Goal: Task Accomplishment & Management: Manage account settings

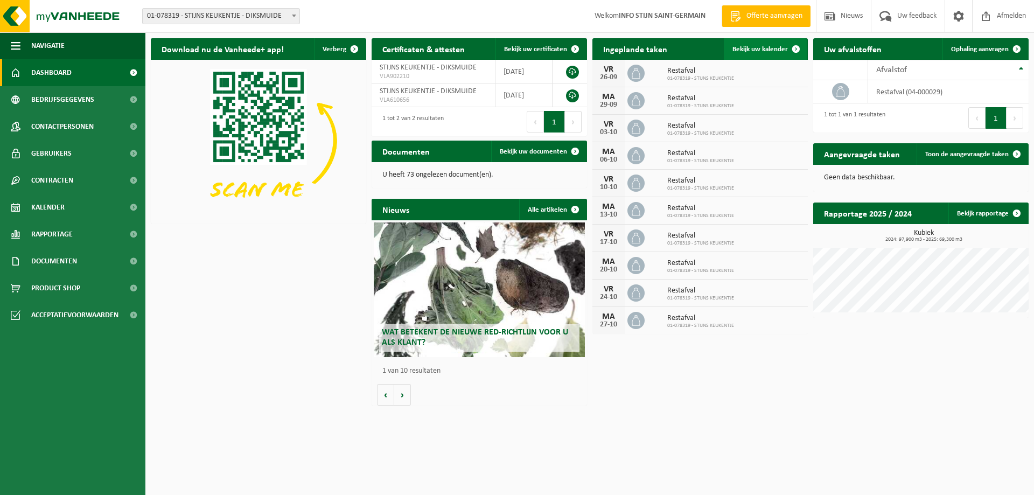
click at [770, 50] on span "Bekijk uw kalender" at bounding box center [759, 49] width 55 height 7
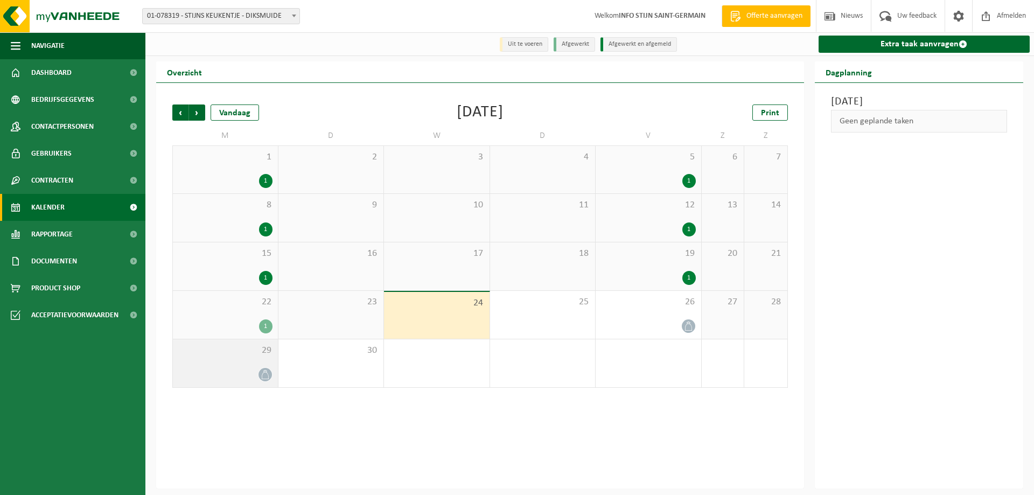
click at [231, 374] on div at bounding box center [225, 374] width 94 height 15
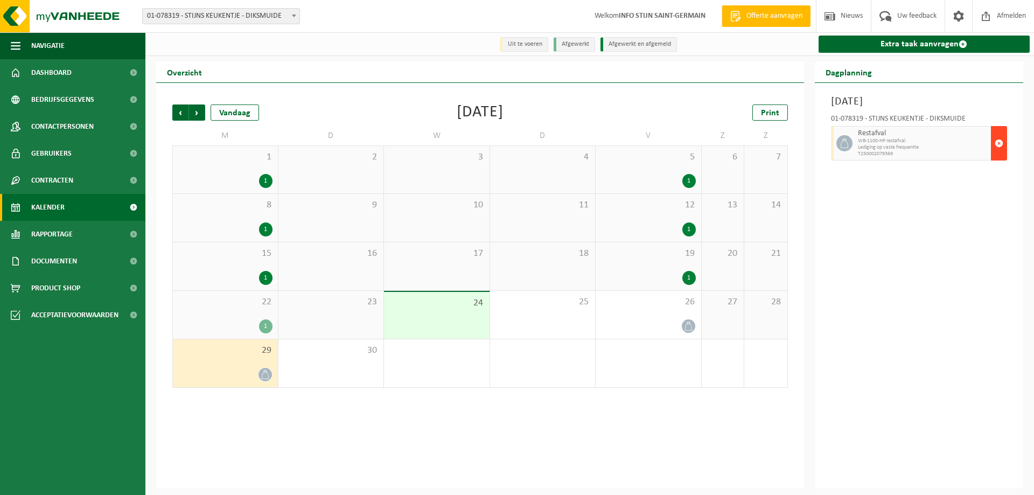
click at [997, 143] on span "button" at bounding box center [998, 143] width 9 height 22
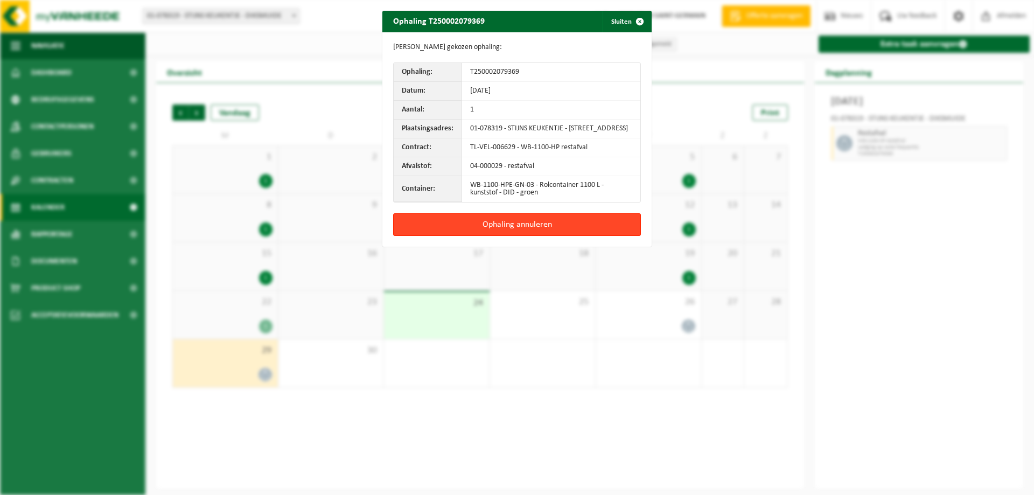
click at [539, 227] on button "Ophaling annuleren" at bounding box center [517, 224] width 248 height 23
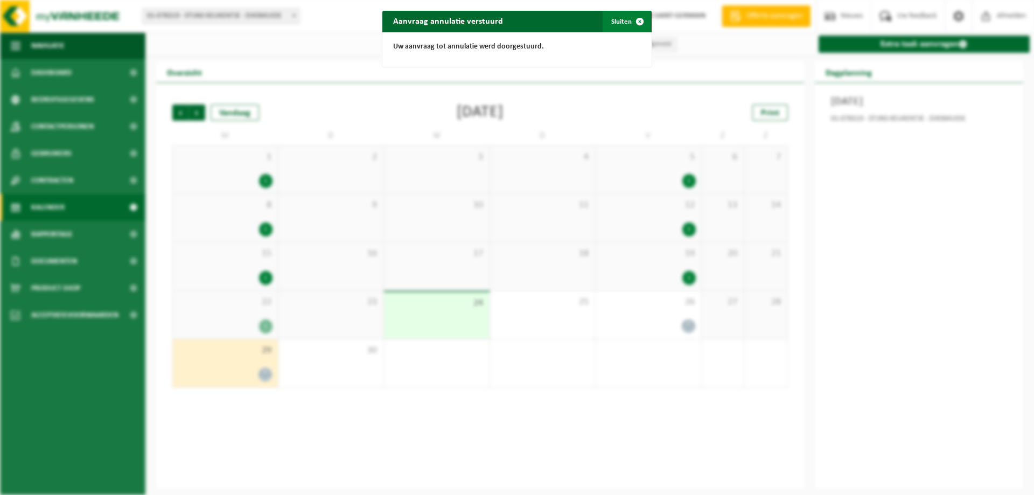
click at [637, 23] on span "button" at bounding box center [640, 22] width 22 height 22
